Goal: Information Seeking & Learning: Learn about a topic

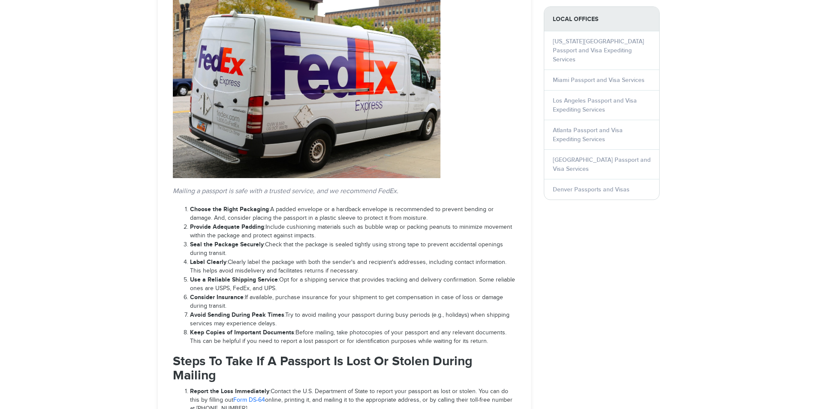
select select "**********"
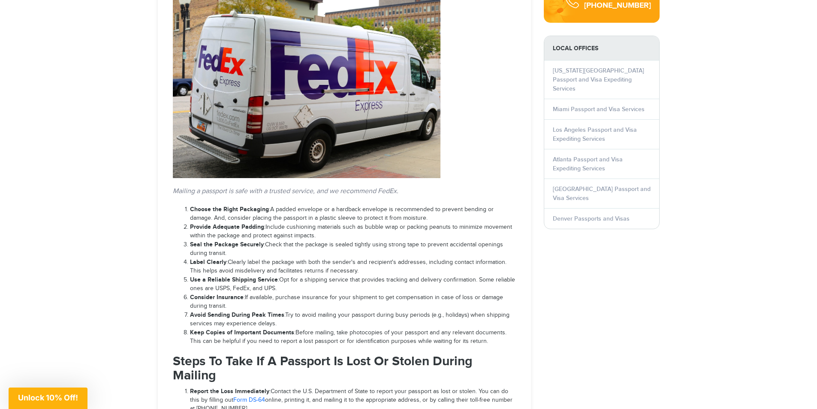
click at [330, 187] on em "Mailing a passport is safe with a trusted service, and we recommend FedEx." at bounding box center [286, 191] width 226 height 8
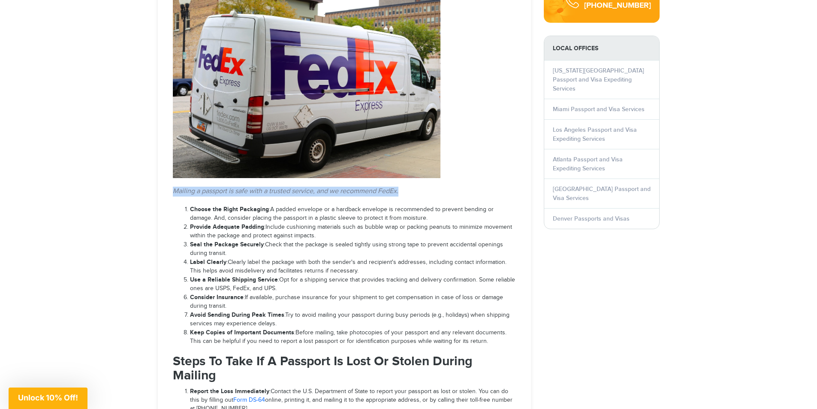
click at [330, 187] on em "Mailing a passport is safe with a trusted service, and we recommend FedEx." at bounding box center [286, 191] width 226 height 8
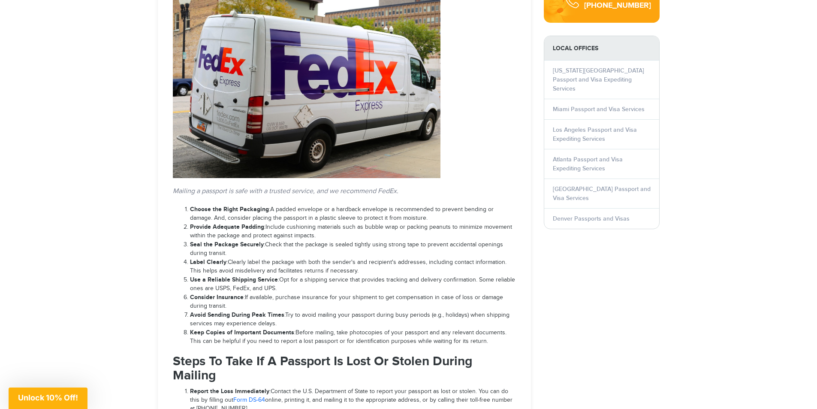
click at [334, 205] on li "Choose the Right Packaging : A padded envelope or a hardback envelope is recomm…" at bounding box center [353, 214] width 326 height 18
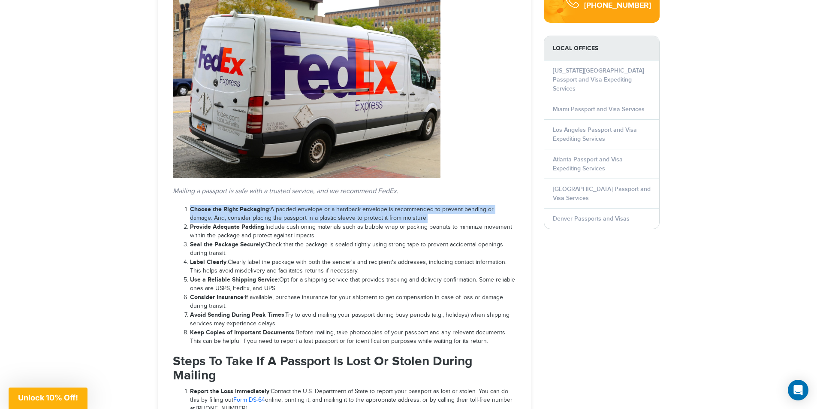
click at [334, 205] on li "Choose the Right Packaging : A padded envelope or a hardback envelope is recomm…" at bounding box center [353, 214] width 326 height 18
click at [0, 0] on img "POPUP Form" at bounding box center [0, 0] width 0 height 0
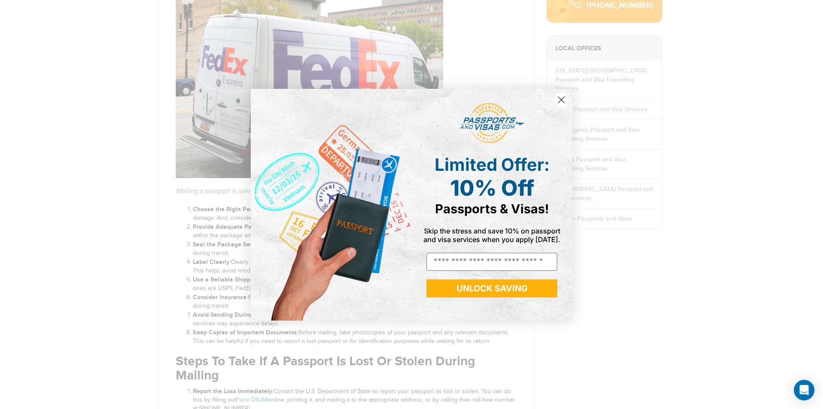
click at [338, 227] on img "POPUP Form" at bounding box center [331, 205] width 161 height 232
click at [565, 101] on circle "Close dialog" at bounding box center [561, 99] width 14 height 14
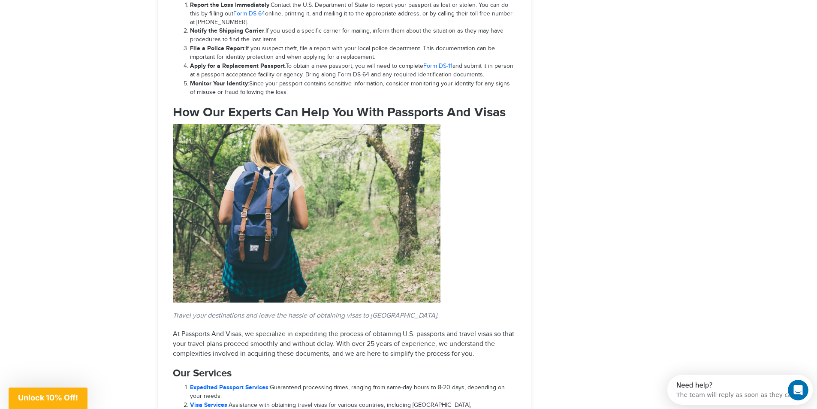
scroll to position [1246, 0]
